Goal: Task Accomplishment & Management: Use online tool/utility

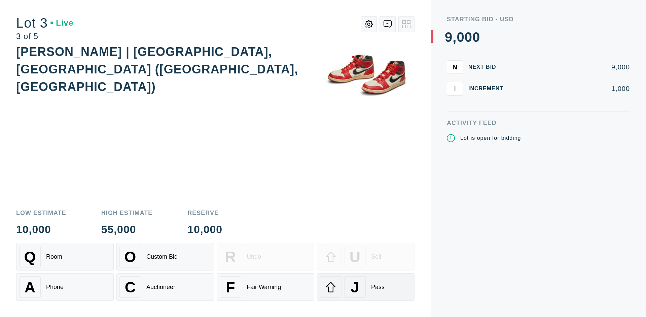
click at [366, 287] on div "J Pass" at bounding box center [366, 287] width 92 height 22
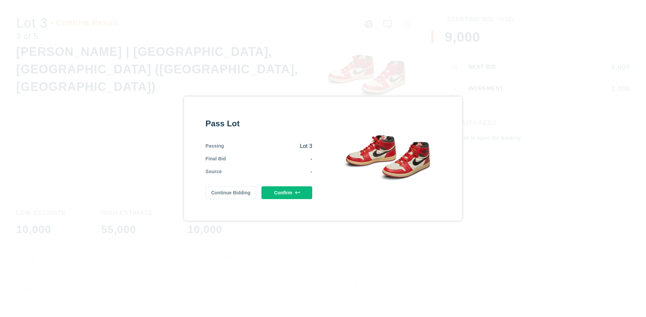
click at [287, 192] on button "Confirm" at bounding box center [287, 192] width 51 height 13
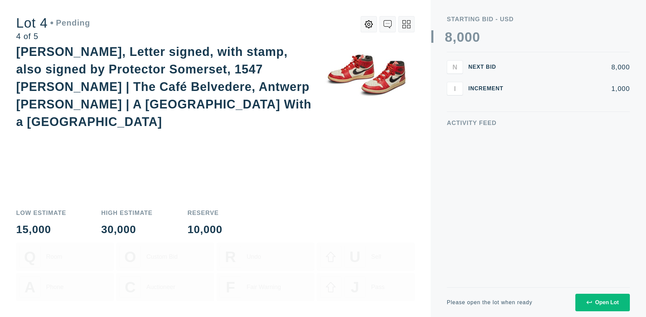
click at [407, 24] on icon at bounding box center [407, 24] width 8 height 8
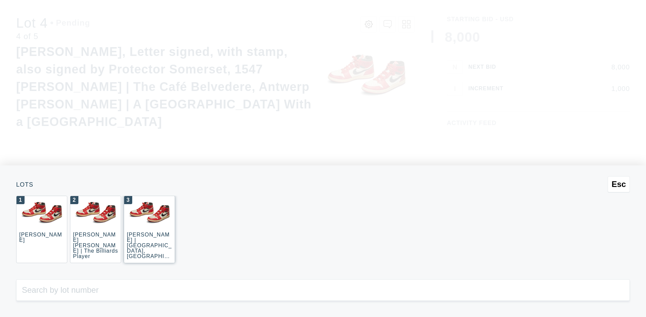
click at [149, 229] on div "3 JOAQUÍN SOROLLA | La Caleta, Málaga (La Caleta Beach, Málaga)" at bounding box center [149, 229] width 51 height 67
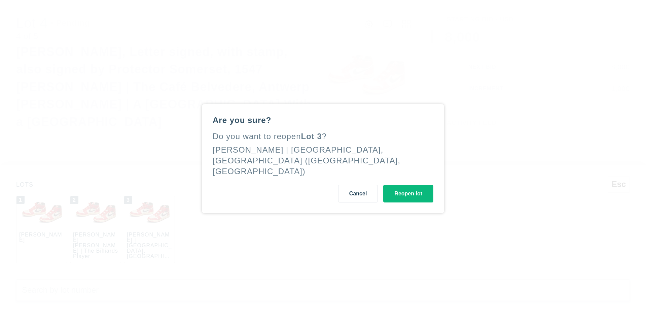
click at [408, 189] on button "Reopen lot" at bounding box center [408, 194] width 50 height 18
